Goal: Subscribe to service/newsletter

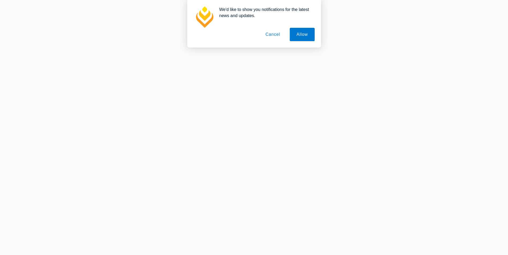
click at [268, 32] on button "Cancel" at bounding box center [273, 34] width 28 height 13
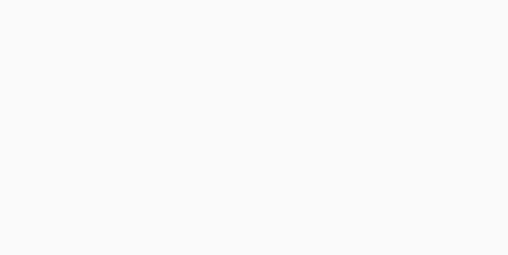
click at [347, 43] on div at bounding box center [254, 117] width 508 height 152
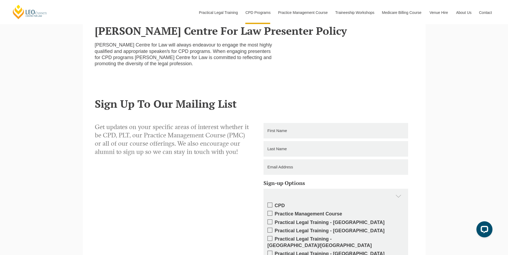
scroll to position [750, 0]
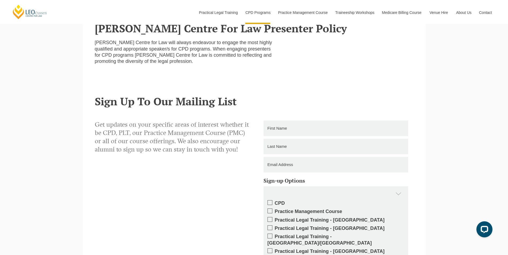
click at [280, 121] on input "text" at bounding box center [335, 129] width 145 height 16
type input "[PERSON_NAME]"
click at [282, 139] on input "[PERSON_NAME]" at bounding box center [335, 147] width 145 height 16
drag, startPoint x: 282, startPoint y: 139, endPoint x: 267, endPoint y: 138, distance: 15.8
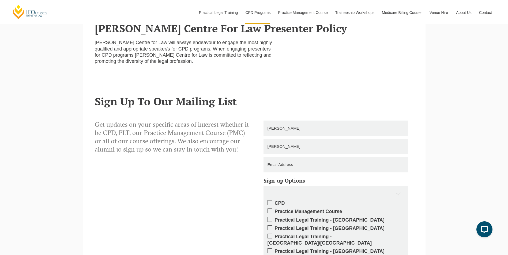
click at [267, 139] on input "[PERSON_NAME]" at bounding box center [335, 147] width 145 height 16
click at [294, 121] on input "[PERSON_NAME]" at bounding box center [335, 129] width 145 height 16
type input "[PERSON_NAME]"
type input "[EMAIL_ADDRESS][DOMAIN_NAME]"
type input "0403429597"
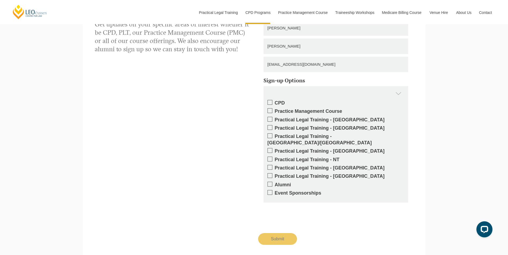
scroll to position [857, 0]
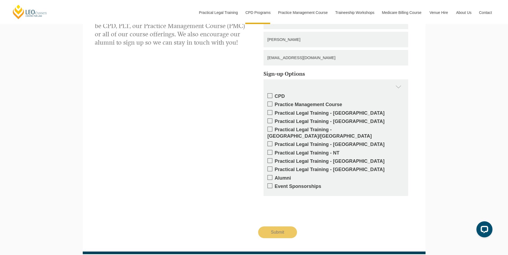
click at [271, 93] on span at bounding box center [269, 95] width 5 height 5
click at [275, 95] on input "CPD" at bounding box center [275, 95] width 0 height 0
click at [284, 227] on input "Submit" at bounding box center [277, 233] width 39 height 12
type input "Submitting"
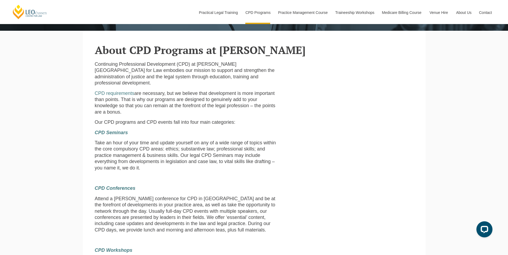
scroll to position [63, 0]
